Goal: Find specific page/section: Find specific page/section

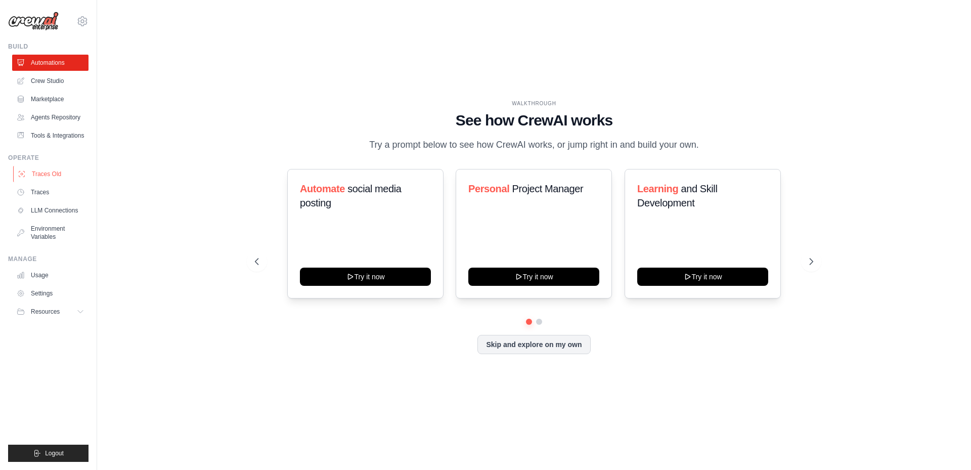
click at [47, 177] on link "Traces Old" at bounding box center [51, 174] width 76 height 16
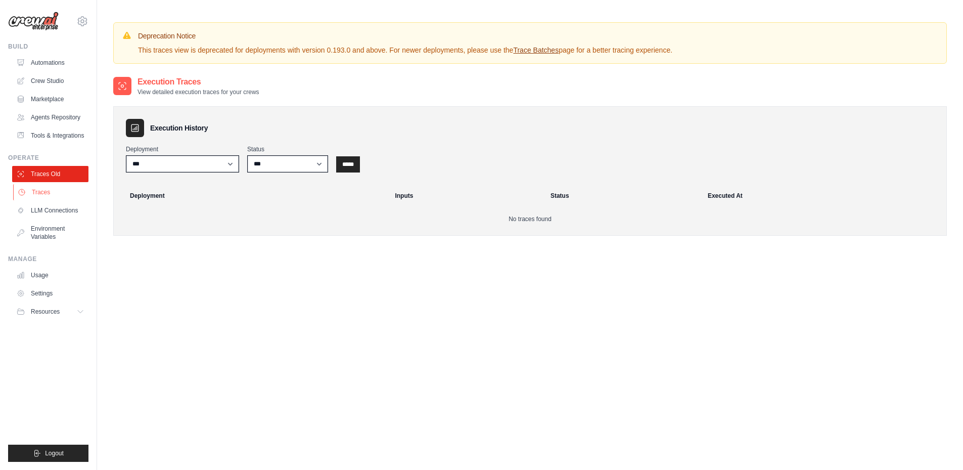
click at [48, 188] on link "Traces" at bounding box center [51, 192] width 76 height 16
